Goal: Check status: Check status

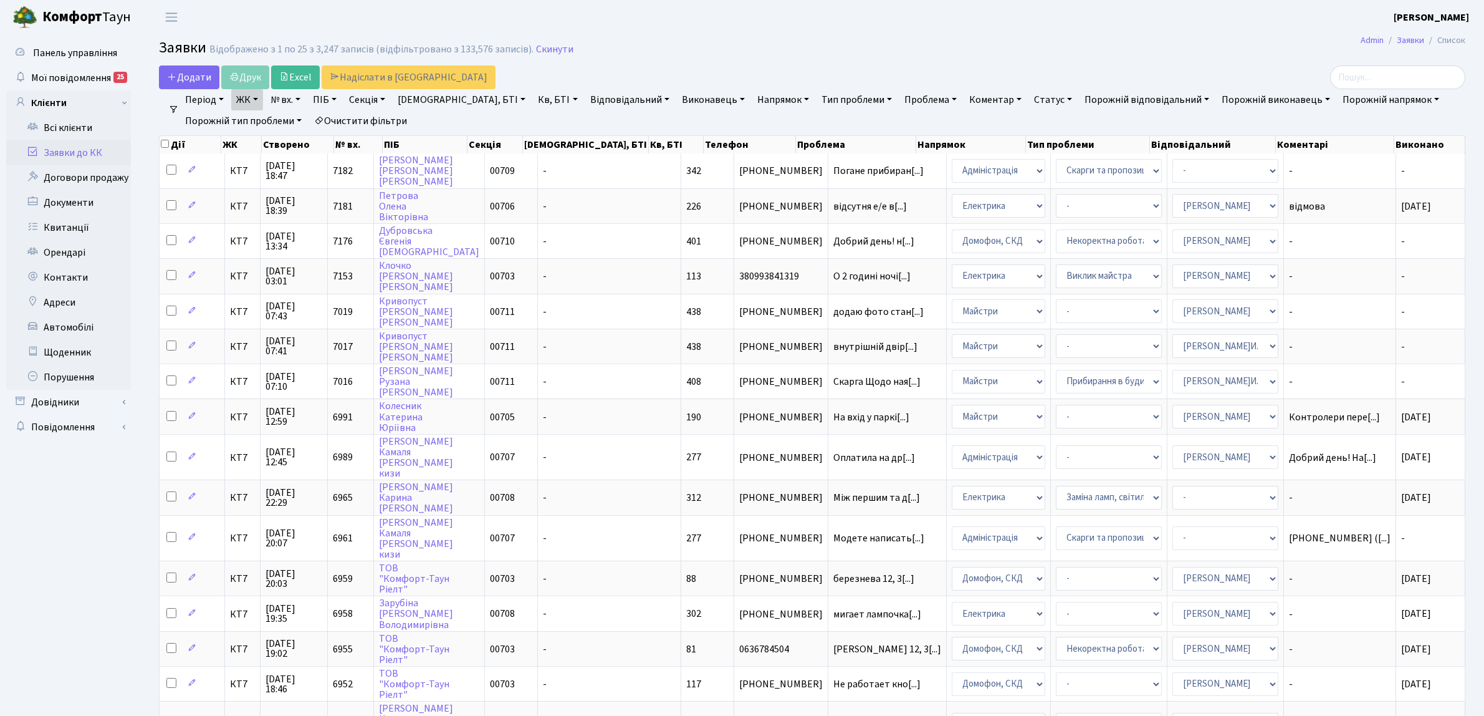
select select "25"
click at [105, 146] on link "Заявки до КК" at bounding box center [68, 152] width 125 height 25
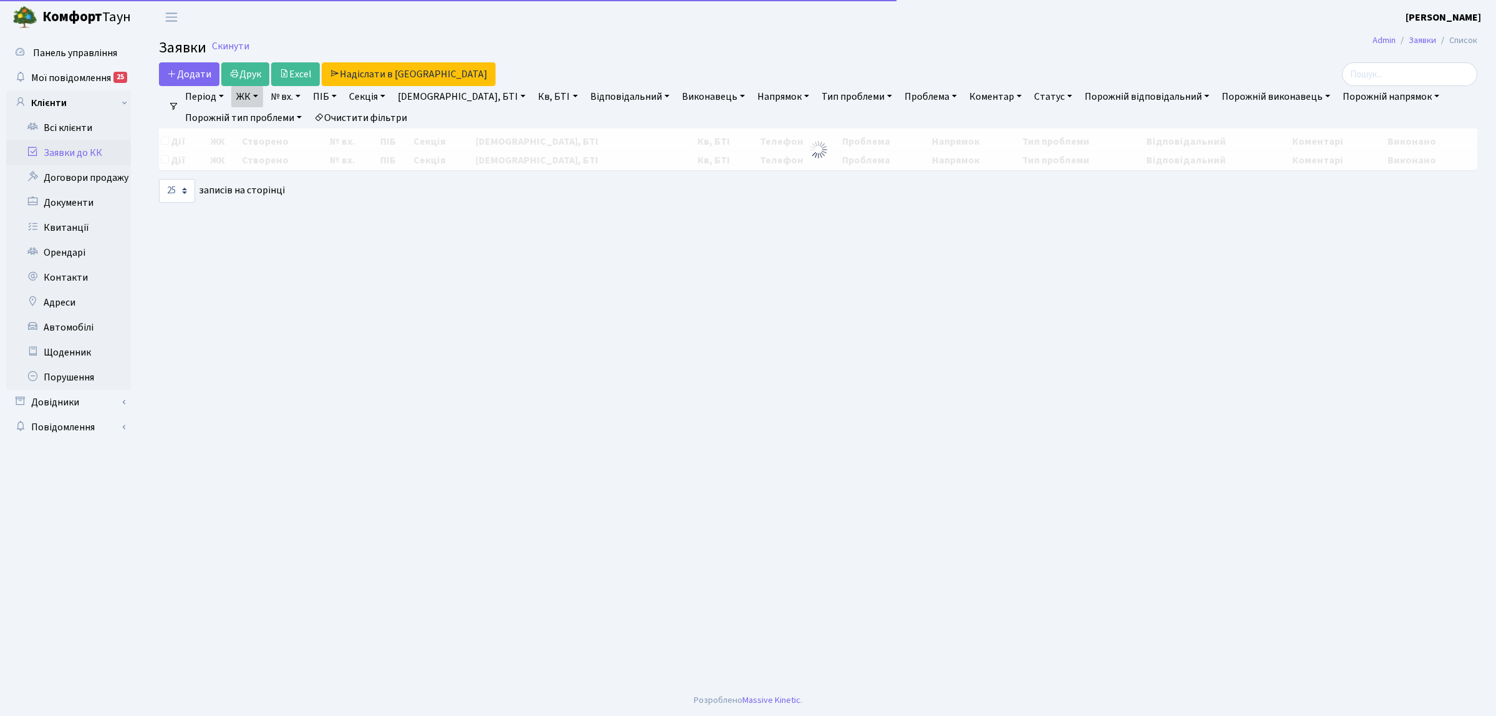
select select "25"
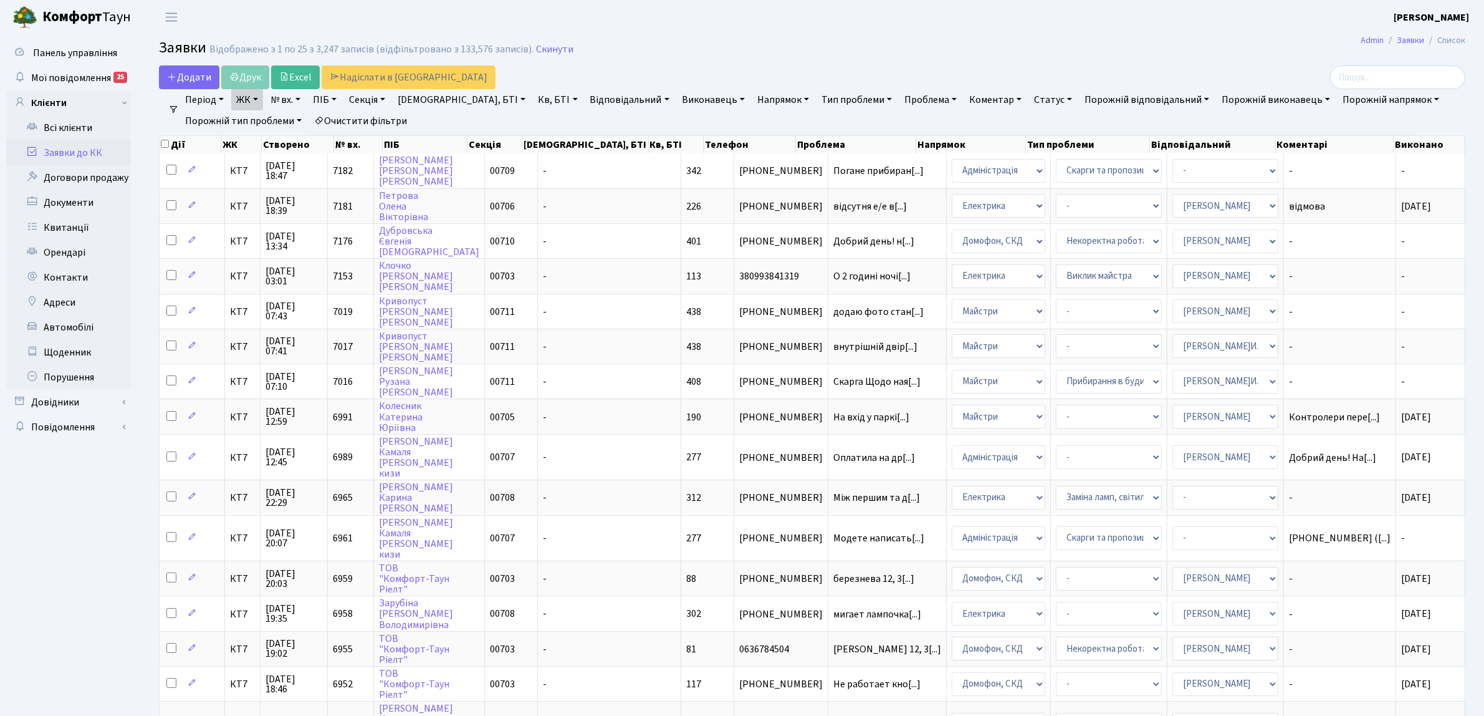
click at [104, 156] on link "Заявки до КК" at bounding box center [68, 152] width 125 height 25
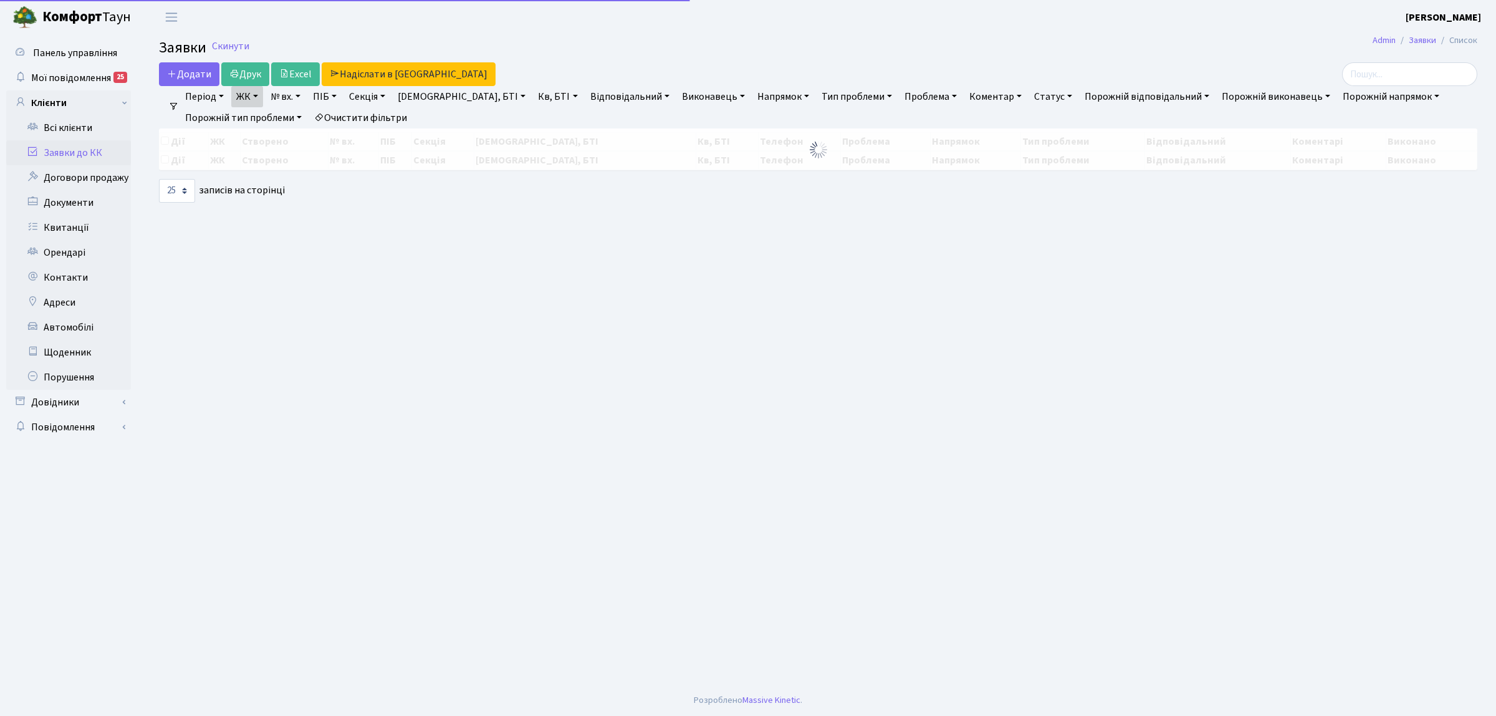
select select "25"
